Goal: Check status: Check status

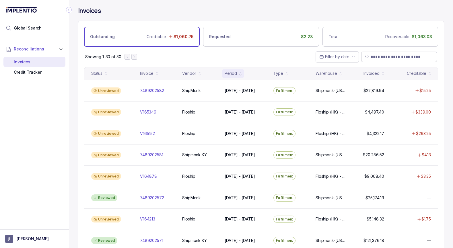
click at [385, 53] on span at bounding box center [399, 57] width 76 height 10
click at [383, 57] on input "search" at bounding box center [402, 57] width 63 height 6
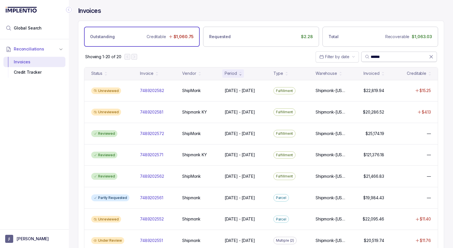
click at [386, 55] on input "******" at bounding box center [400, 57] width 58 height 6
paste input "****"
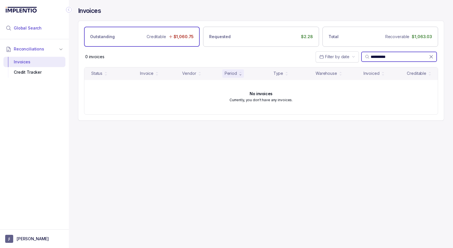
type input "**********"
click at [42, 28] on li "Global Search" at bounding box center [34, 28] width 62 height 13
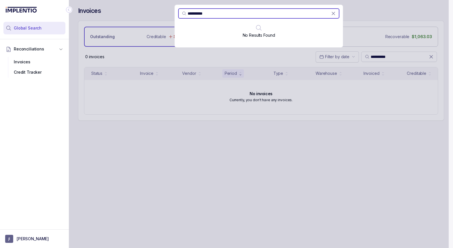
type input "**********"
click at [34, 99] on div "Reconciliations Invoices Credit Tracker" at bounding box center [34, 132] width 69 height 187
click at [34, 25] on li "Global Search" at bounding box center [34, 28] width 62 height 13
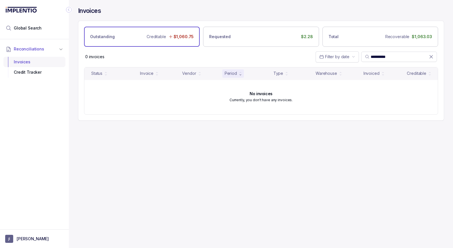
click at [24, 60] on div "Invoices" at bounding box center [34, 62] width 53 height 10
click at [432, 55] on icon at bounding box center [431, 57] width 6 height 6
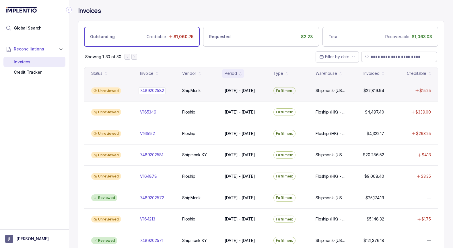
click at [159, 90] on p "7489202582" at bounding box center [152, 91] width 27 height 6
click at [150, 90] on p "7489202582" at bounding box center [152, 91] width 27 height 6
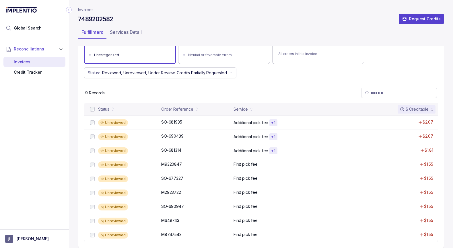
scroll to position [65, 0]
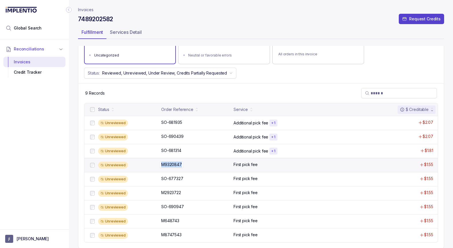
drag, startPoint x: 160, startPoint y: 163, endPoint x: 182, endPoint y: 166, distance: 22.6
click at [182, 166] on p "M9320847" at bounding box center [172, 165] width 24 height 6
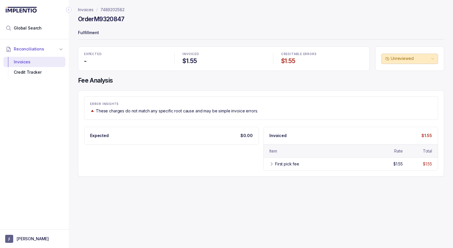
click at [107, 20] on h4 "Order M9320847" at bounding box center [101, 19] width 46 height 8
copy h4 "M9320847"
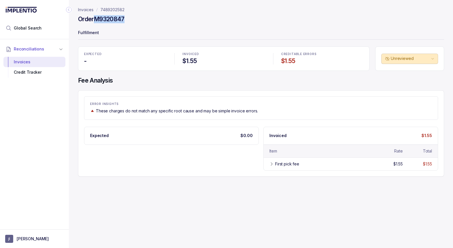
click at [113, 9] on p "7489202582" at bounding box center [112, 10] width 24 height 6
click at [111, 9] on p "7489202582" at bounding box center [112, 10] width 24 height 6
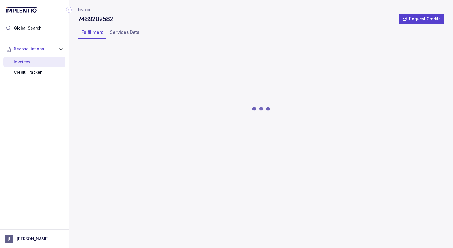
click at [91, 9] on p "Invoices" at bounding box center [85, 10] width 15 height 6
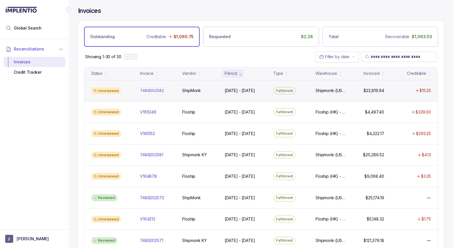
click at [153, 89] on p "7489202582" at bounding box center [152, 91] width 27 height 6
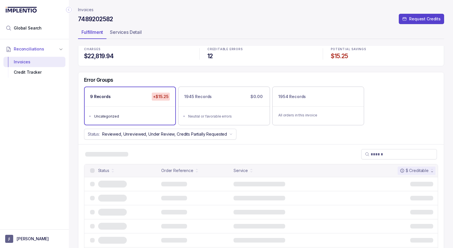
scroll to position [5, 0]
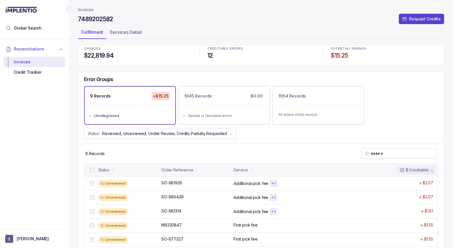
click at [100, 21] on h4 "7489202582" at bounding box center [95, 19] width 35 height 8
click at [100, 20] on h4 "7489202582" at bounding box center [95, 19] width 35 height 8
copy h4 "7489202582"
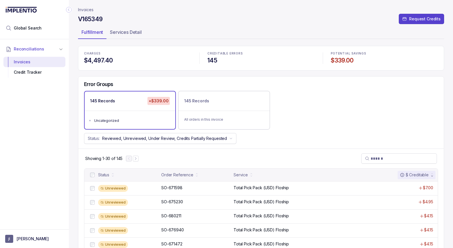
scroll to position [1, 0]
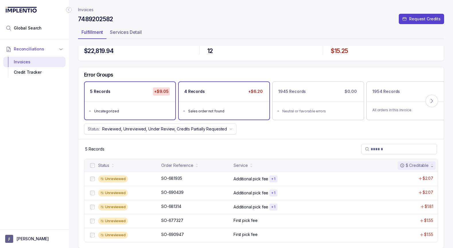
scroll to position [9, 0]
click at [209, 109] on div "Sales order not found" at bounding box center [225, 112] width 75 height 6
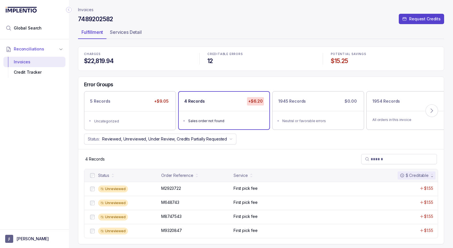
scroll to position [0, 0]
click at [105, 113] on ul "Uncategorized" at bounding box center [130, 120] width 91 height 18
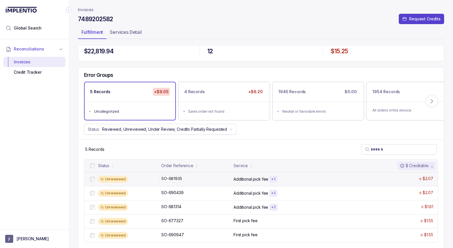
click at [177, 178] on p "SO-681935" at bounding box center [172, 179] width 24 height 6
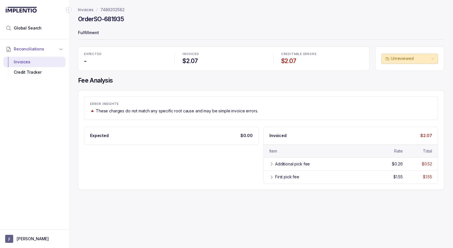
drag, startPoint x: 96, startPoint y: 17, endPoint x: 146, endPoint y: 22, distance: 50.7
click at [146, 22] on div "Order SO-681935" at bounding box center [261, 20] width 366 height 10
copy h4 "SO-681935"
drag, startPoint x: 125, startPoint y: 9, endPoint x: 101, endPoint y: 7, distance: 23.8
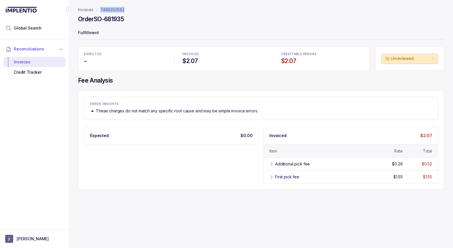
click at [101, 7] on nav "Invoices 7489202582" at bounding box center [261, 10] width 366 height 6
copy p "7489202582"
click at [88, 9] on p "Invoices" at bounding box center [85, 10] width 15 height 6
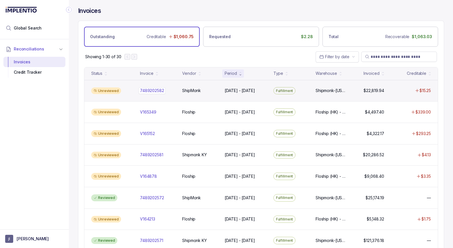
click at [157, 90] on p "7489202582" at bounding box center [152, 91] width 27 height 6
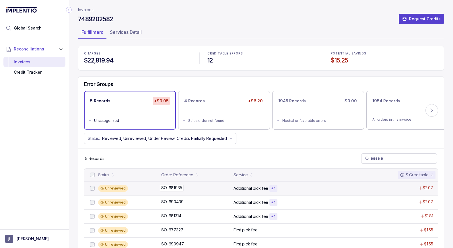
click at [169, 187] on p "SO-681935" at bounding box center [172, 188] width 24 height 6
